Goal: Find specific page/section: Locate item on page

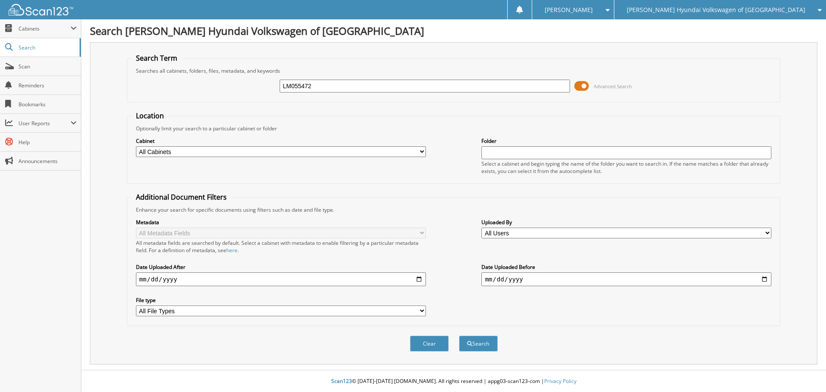
type input "LM055472"
click at [576, 85] on span at bounding box center [581, 86] width 15 height 13
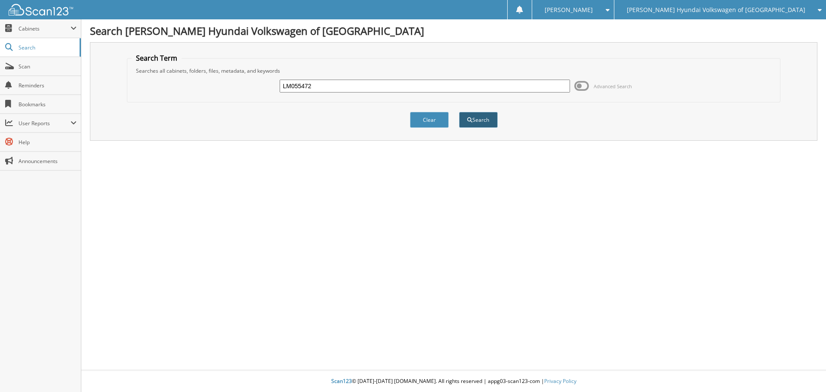
click at [469, 125] on button "Search" at bounding box center [478, 120] width 39 height 16
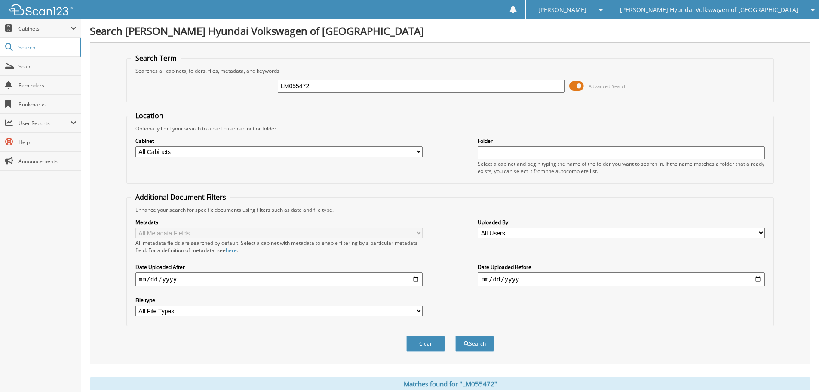
click at [574, 87] on span at bounding box center [577, 86] width 15 height 13
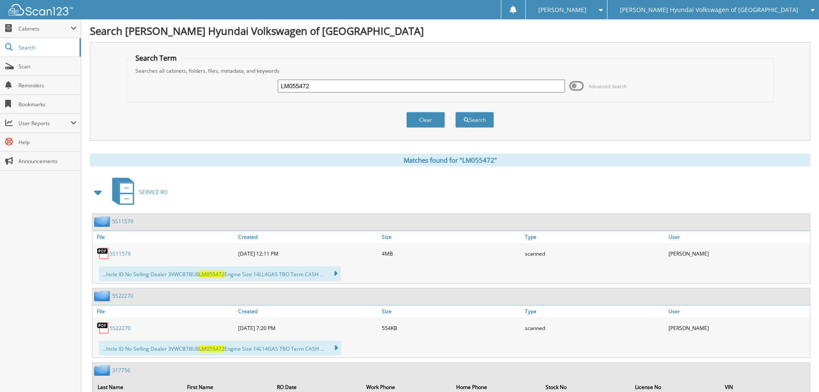
click at [95, 188] on span at bounding box center [98, 192] width 12 height 15
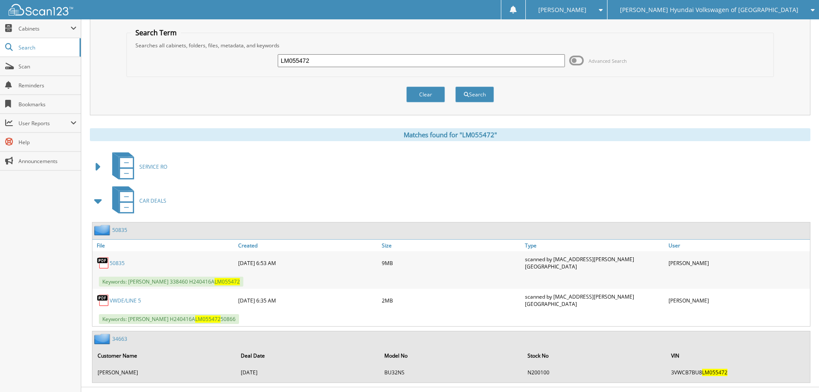
scroll to position [39, 0]
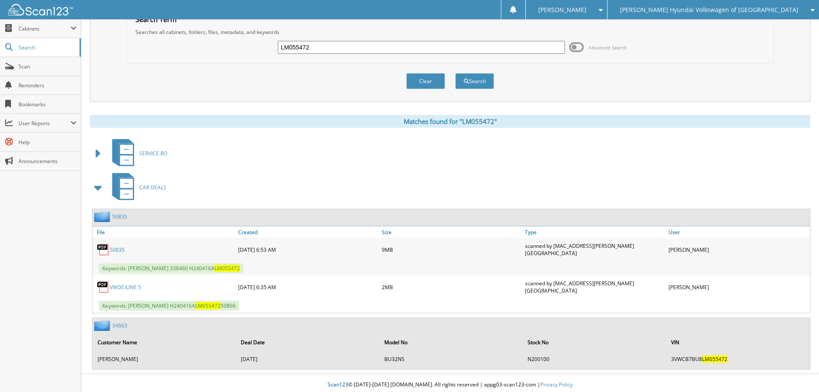
click at [130, 284] on link "VWDE/LINE 5" at bounding box center [125, 286] width 31 height 7
